Goal: Task Accomplishment & Management: Manage account settings

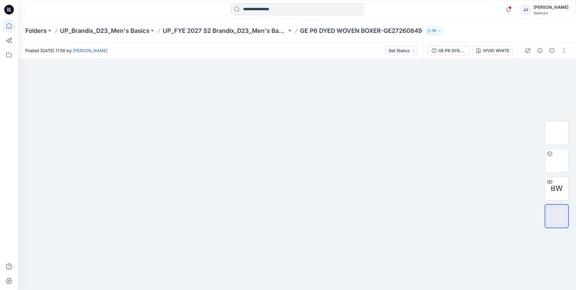
click at [7, 30] on icon at bounding box center [8, 25] width 13 height 13
click at [9, 27] on icon at bounding box center [9, 27] width 0 height 1
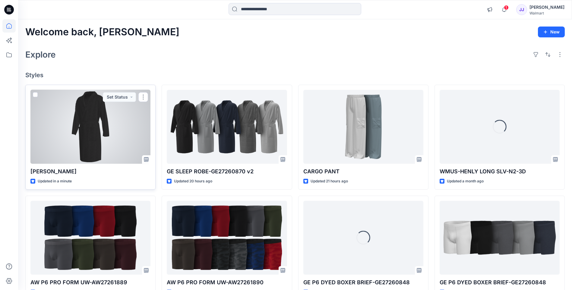
click at [77, 116] on div at bounding box center [90, 127] width 120 height 74
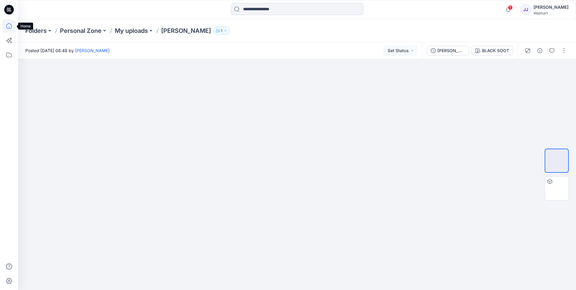
click at [7, 25] on icon at bounding box center [8, 25] width 13 height 13
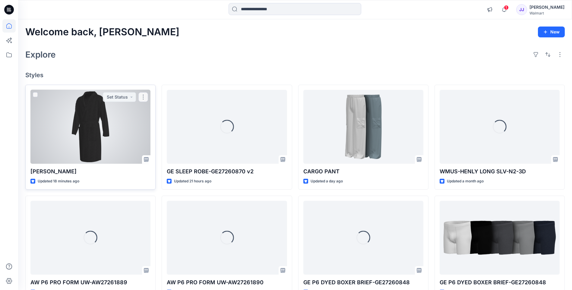
click at [93, 115] on div at bounding box center [90, 127] width 120 height 74
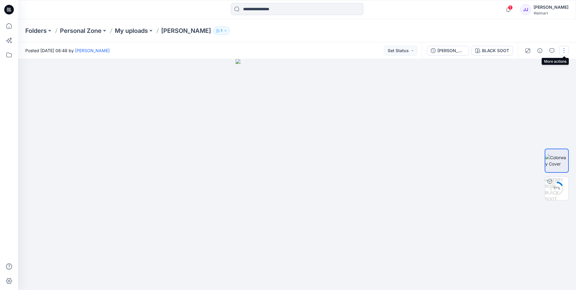
click at [565, 51] on button "button" at bounding box center [564, 51] width 10 height 10
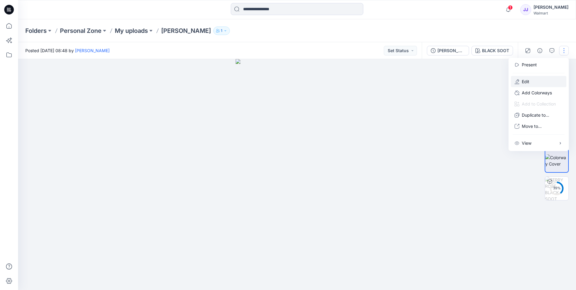
drag, startPoint x: 524, startPoint y: 85, endPoint x: 518, endPoint y: 85, distance: 6.6
click at [523, 85] on button "Edit" at bounding box center [538, 81] width 55 height 11
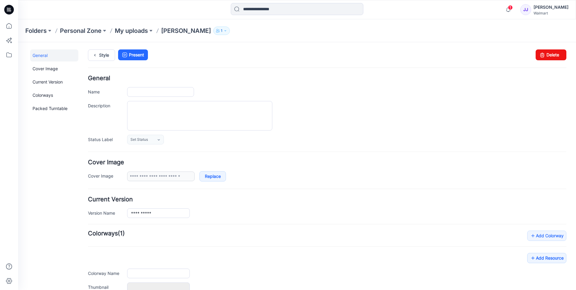
type input "**********"
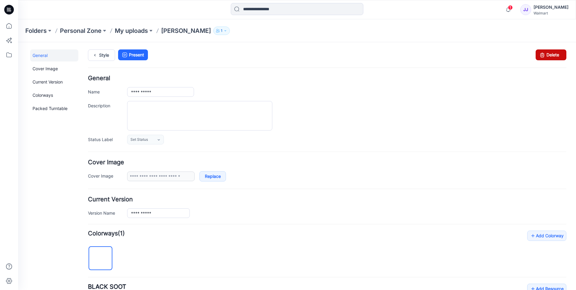
drag, startPoint x: 535, startPoint y: 56, endPoint x: 337, endPoint y: 68, distance: 199.0
click at [538, 56] on icon at bounding box center [542, 54] width 8 height 11
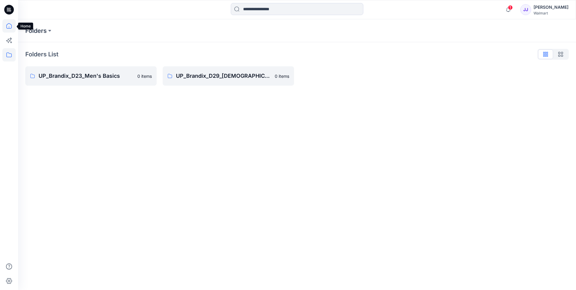
click at [10, 26] on icon at bounding box center [8, 25] width 13 height 13
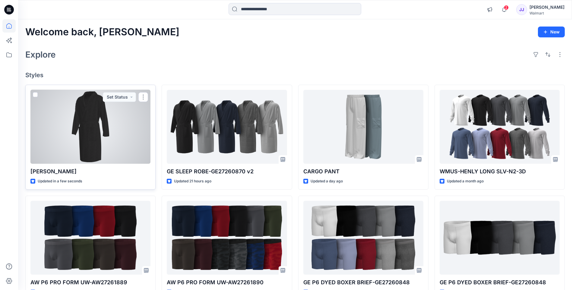
click at [82, 133] on div at bounding box center [90, 127] width 120 height 74
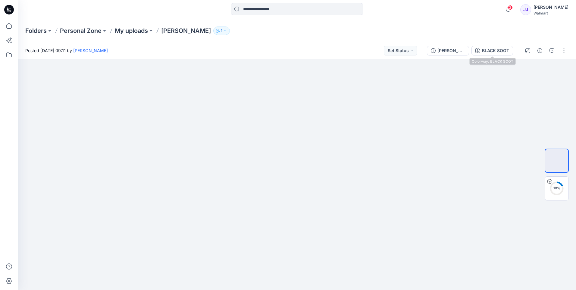
click at [505, 54] on button "BLACK SOOT" at bounding box center [493, 51] width 42 height 10
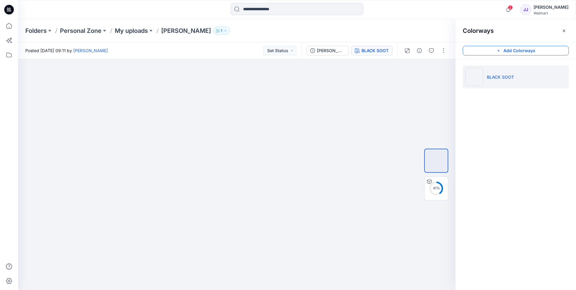
click at [498, 52] on icon "button" at bounding box center [498, 50] width 5 height 5
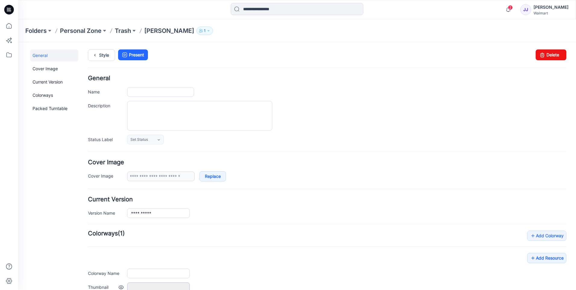
type input "**********"
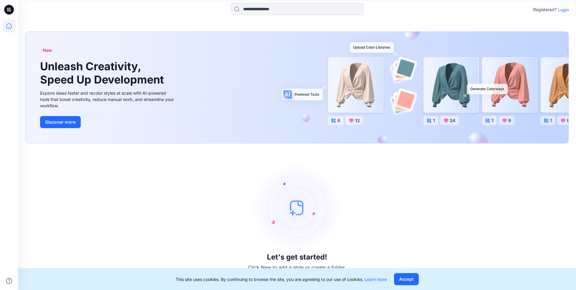
click at [562, 8] on p "Login" at bounding box center [563, 10] width 11 height 6
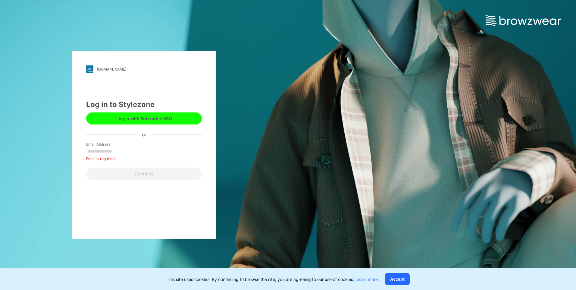
click at [55, 172] on div "brandixessentials.stylezone.com Loading... Log in to Stylezone Log in with Ente…" at bounding box center [144, 145] width 288 height 290
click at [105, 151] on input "Email Address" at bounding box center [144, 151] width 116 height 9
drag, startPoint x: 104, startPoint y: 148, endPoint x: 93, endPoint y: 154, distance: 12.7
click at [93, 154] on input "Email Address" at bounding box center [144, 151] width 116 height 9
paste input "**********"
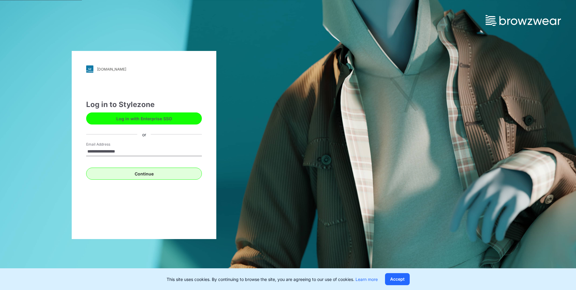
type input "**********"
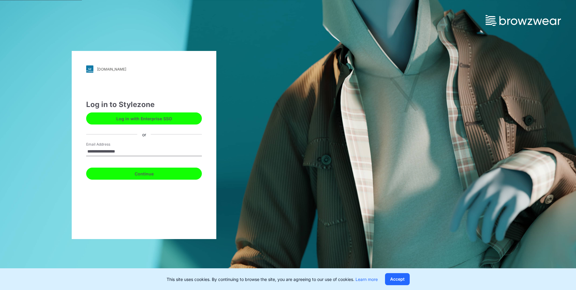
click at [92, 177] on button "Continue" at bounding box center [144, 174] width 116 height 12
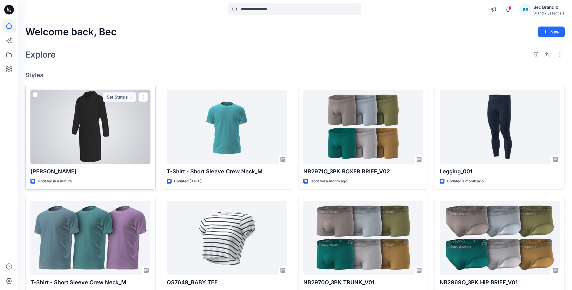
click at [100, 134] on div at bounding box center [90, 127] width 120 height 74
click at [142, 99] on button "button" at bounding box center [143, 97] width 10 height 10
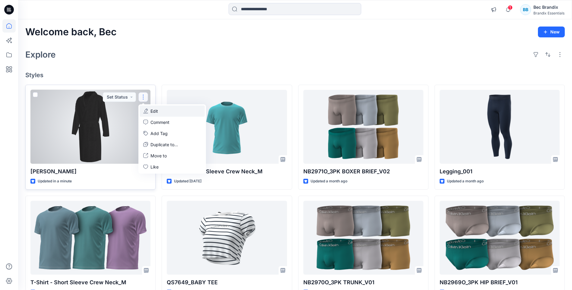
click at [155, 108] on p "Edit" at bounding box center [154, 111] width 8 height 6
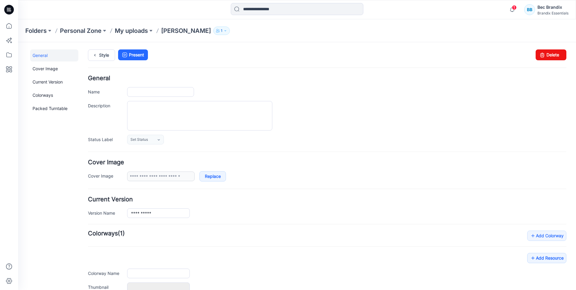
type input "**********"
click at [539, 61] on div "Style Present Changes Saved Delete" at bounding box center [327, 62] width 479 height 26
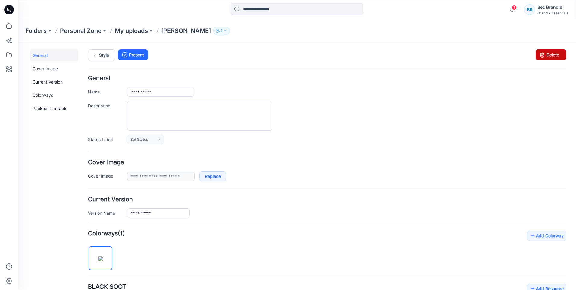
click at [538, 58] on icon at bounding box center [542, 54] width 8 height 11
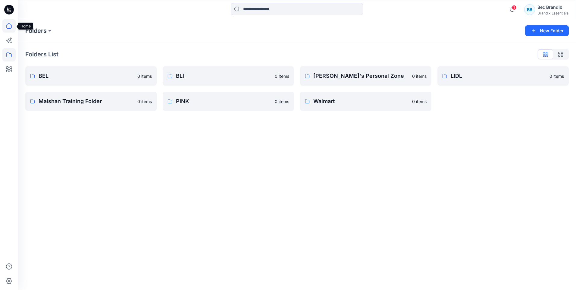
click at [9, 28] on icon at bounding box center [8, 25] width 13 height 13
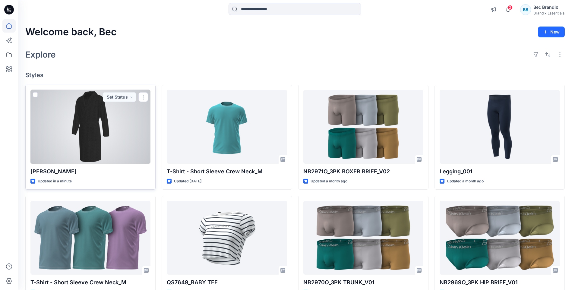
click at [99, 131] on div at bounding box center [90, 127] width 120 height 74
